Goal: Navigation & Orientation: Find specific page/section

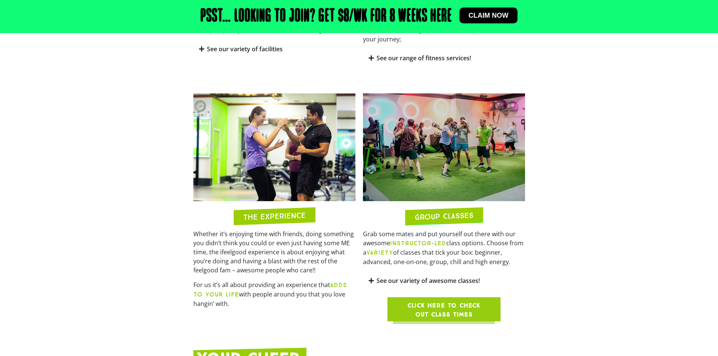
scroll to position [603, 0]
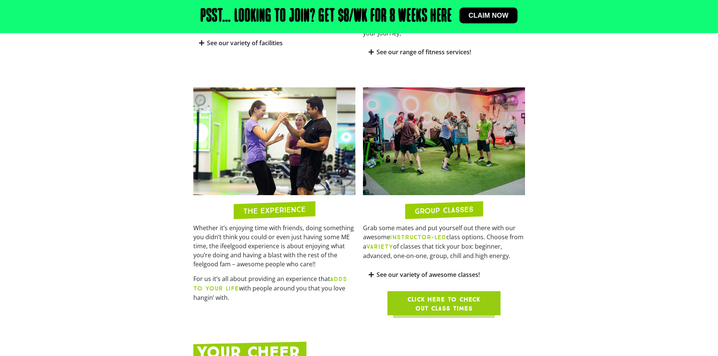
click at [423, 295] on span "Click here to check out class times" at bounding box center [443, 304] width 77 height 18
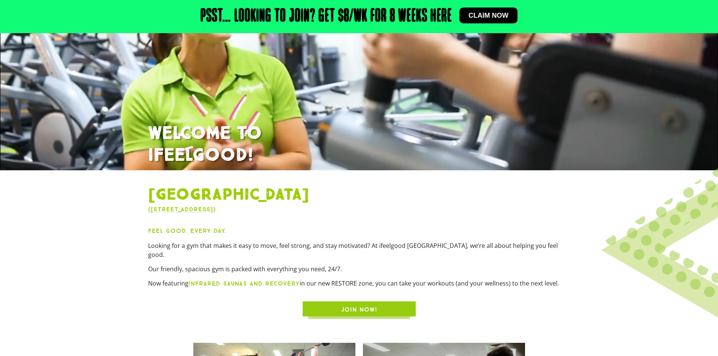
scroll to position [113, 0]
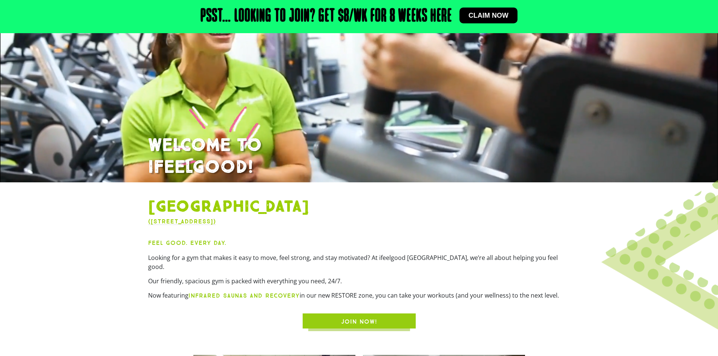
click at [374, 317] on span "JOIN NOW!" at bounding box center [359, 321] width 36 height 9
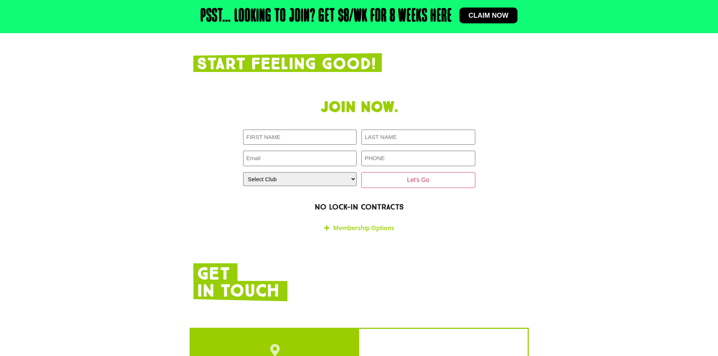
scroll to position [1301, 0]
click at [338, 172] on select "Select Club Alexandra Hills Calamvale Coopers Plains Middle Park Oxenford Oxley…" at bounding box center [300, 179] width 114 height 14
select select "[GEOGRAPHIC_DATA]"
click at [243, 172] on select "Select Club Alexandra Hills Calamvale Coopers Plains Middle Park Oxenford Oxley…" at bounding box center [300, 179] width 114 height 14
click at [336, 223] on link "Membership Options" at bounding box center [363, 227] width 61 height 8
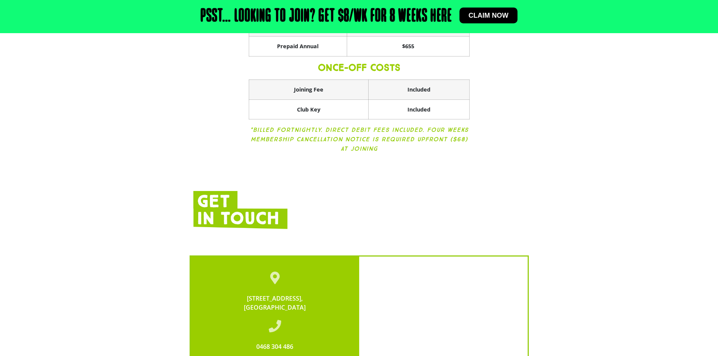
scroll to position [1414, 0]
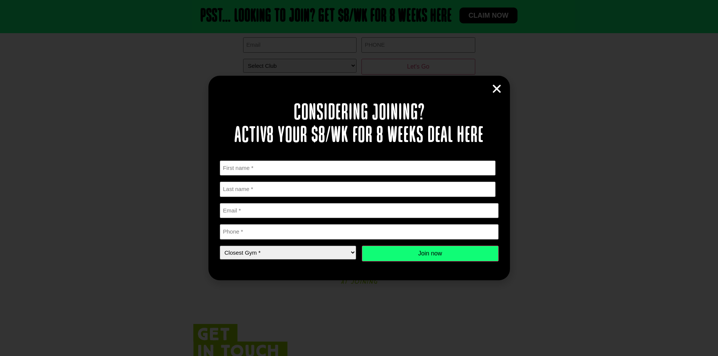
click at [500, 89] on icon "Close" at bounding box center [496, 88] width 11 height 11
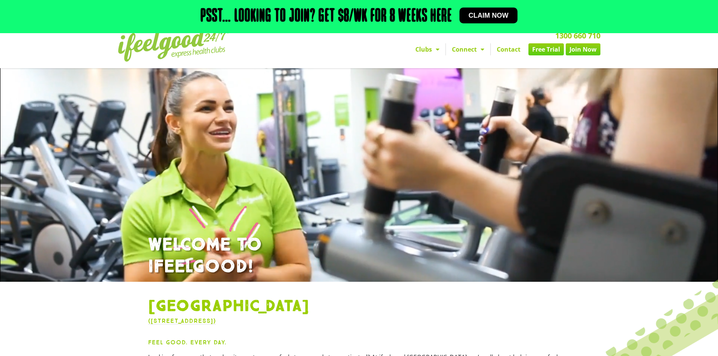
scroll to position [0, 0]
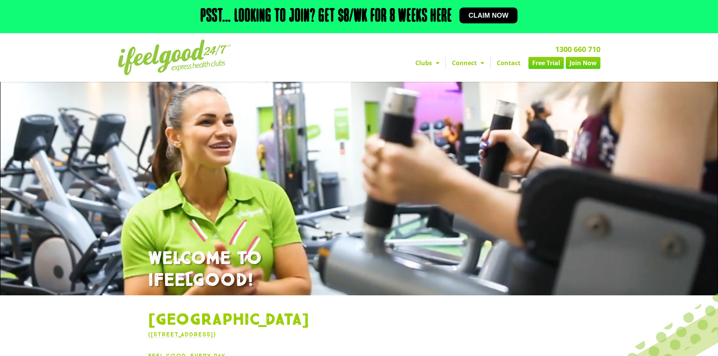
click at [432, 61] on span "Menu" at bounding box center [436, 63] width 8 height 14
click at [432, 60] on span "Menu" at bounding box center [436, 63] width 8 height 14
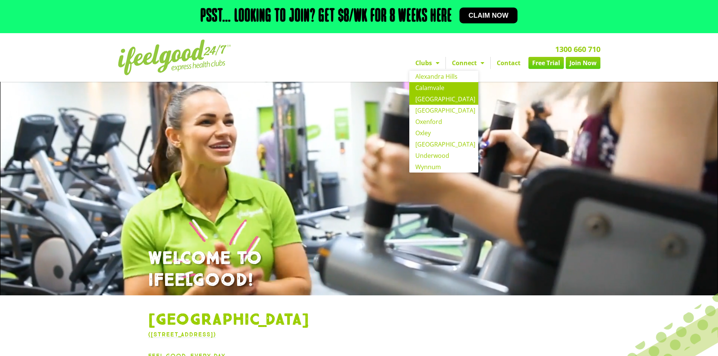
click at [428, 91] on link "Calamvale" at bounding box center [443, 87] width 69 height 11
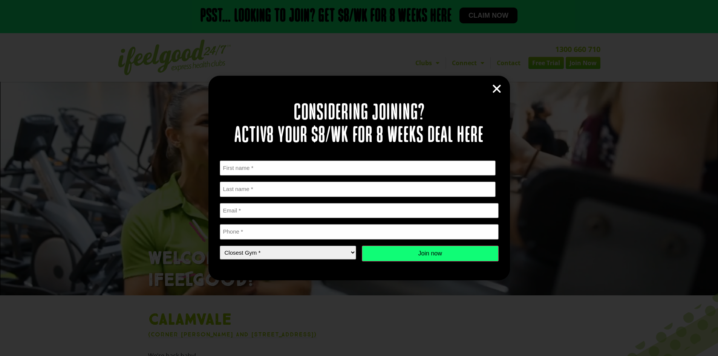
click at [500, 102] on div "Considering joining? Activ8 your $8/wk for 8 weeks deal here " * " indicates re…" at bounding box center [359, 188] width 286 height 181
click at [496, 89] on icon "Close" at bounding box center [496, 88] width 11 height 11
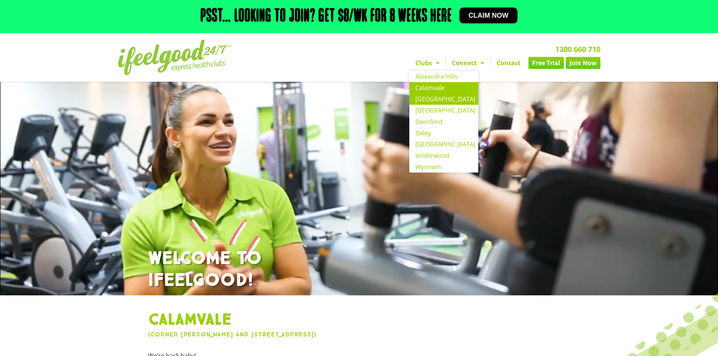
click at [442, 97] on link "[GEOGRAPHIC_DATA]" at bounding box center [443, 98] width 69 height 11
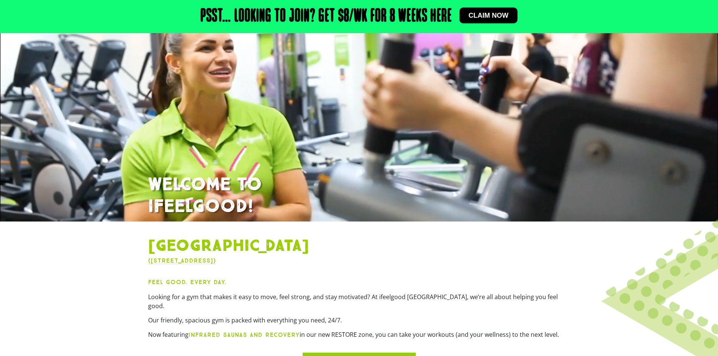
scroll to position [53, 0]
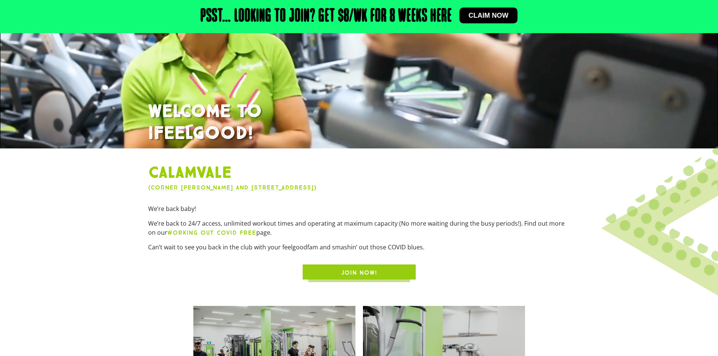
scroll to position [166, 0]
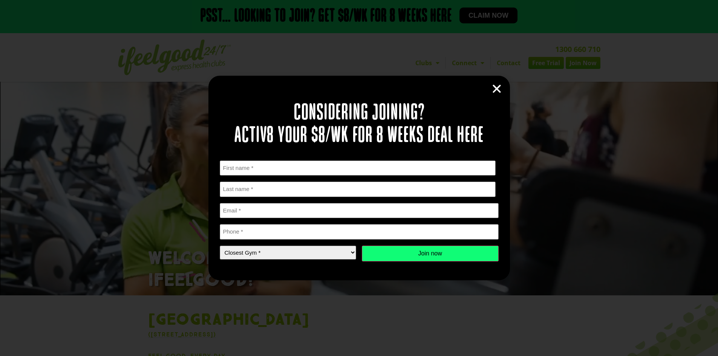
click at [497, 86] on icon "Close" at bounding box center [496, 88] width 11 height 11
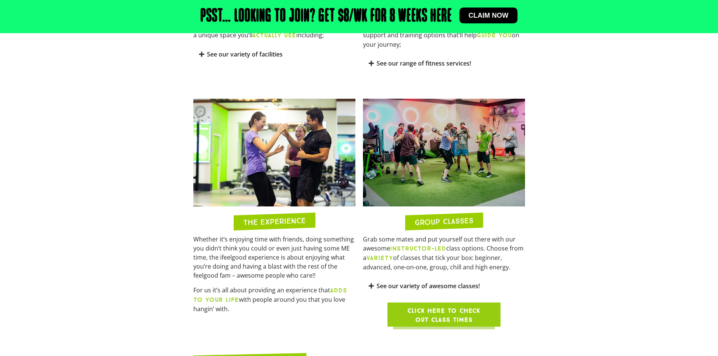
scroll to position [641, 0]
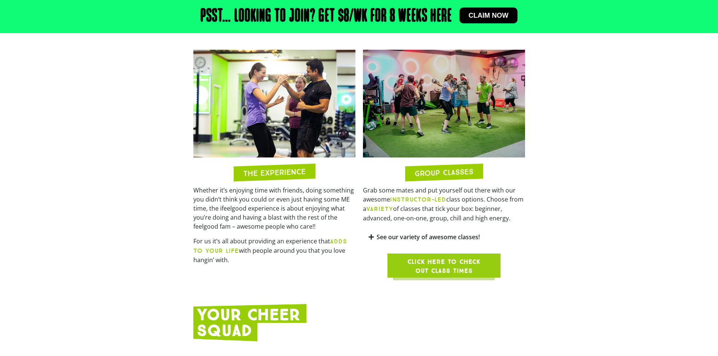
drag, startPoint x: 500, startPoint y: 263, endPoint x: 514, endPoint y: 305, distance: 44.4
click at [514, 305] on div at bounding box center [359, 322] width 332 height 37
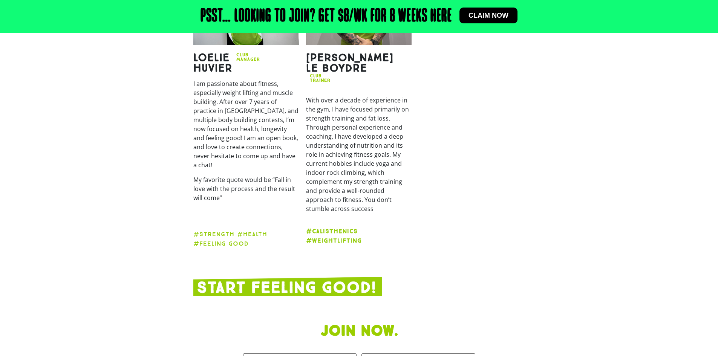
scroll to position [1130, 0]
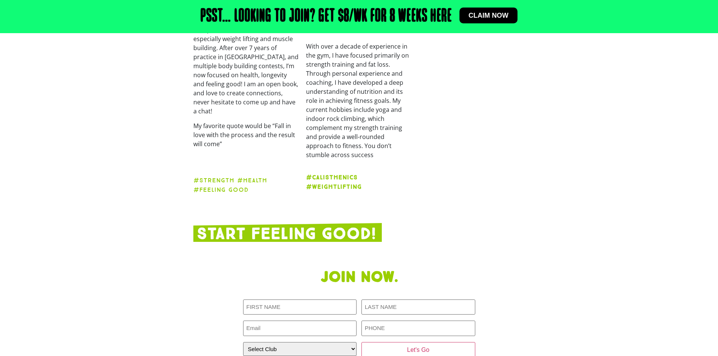
drag, startPoint x: 514, startPoint y: 301, endPoint x: 454, endPoint y: 162, distance: 151.2
click at [454, 162] on div "[PERSON_NAME] Club Manager I am passionate about fitness, especially weight lif…" at bounding box center [359, 37] width 339 height 326
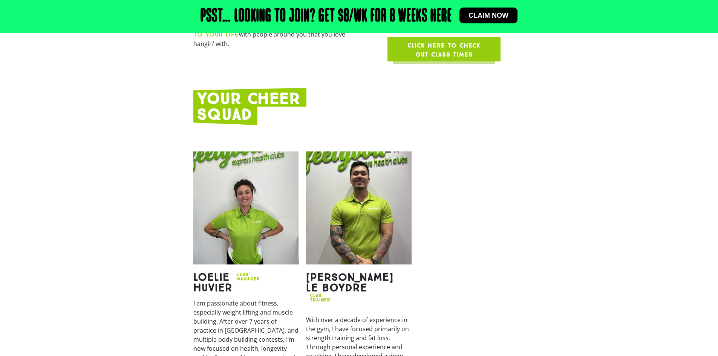
scroll to position [829, 0]
